Goal: Browse casually

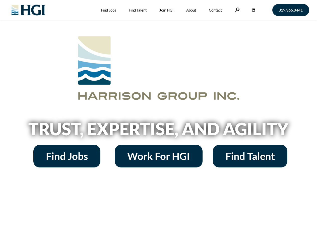
click at [158, 120] on h2 "Trust, Expertise, and Agility" at bounding box center [159, 128] width 286 height 17
click at [236, 10] on link at bounding box center [236, 10] width 5 height 5
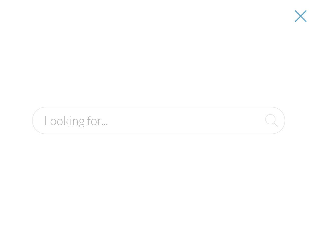
click at [158, 130] on div at bounding box center [159, 120] width 316 height 241
